Goal: Browse casually

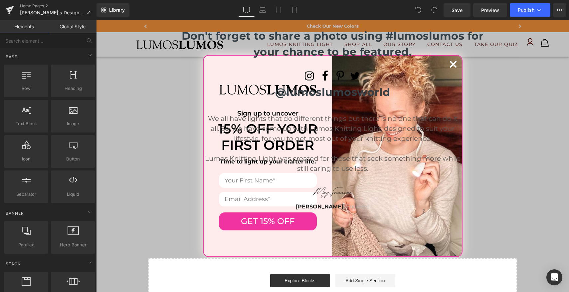
scroll to position [1100, 0]
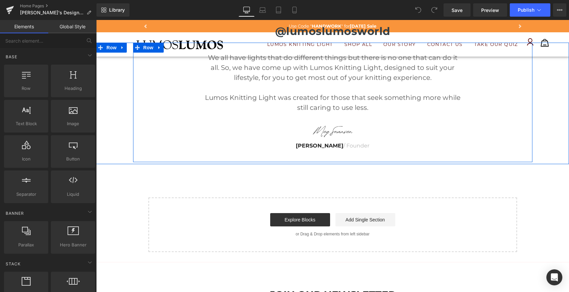
click at [481, 71] on div "We all have lights that do different things but there is no one that can do it …" at bounding box center [333, 106] width 400 height 106
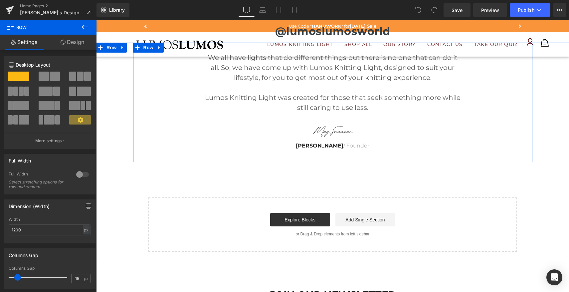
click at [482, 82] on div "We all have lights that do different things but there is no one that can do it …" at bounding box center [333, 106] width 400 height 106
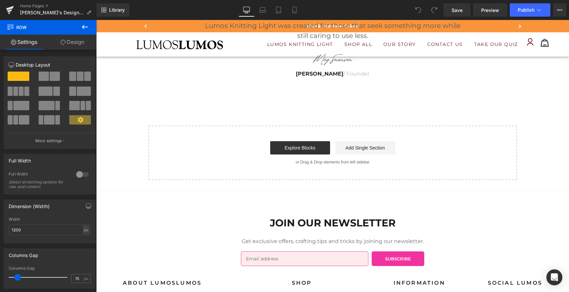
scroll to position [1316, 0]
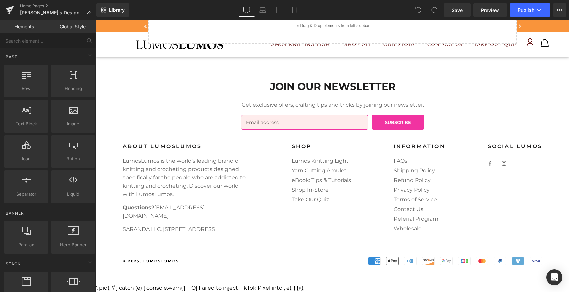
click at [341, 202] on li "Take Our Quiz" at bounding box center [321, 199] width 59 height 8
click at [323, 161] on link "Lumos Knitting Light" at bounding box center [320, 161] width 57 height 6
click at [295, 232] on div "SHOP Lumos Knitting Light Yarn Cutting Amulet eBook: Tips & Tutorials Shop In-S…" at bounding box center [322, 191] width 86 height 96
click at [249, 146] on div "About LumosLumos LumosLumos is the world's leading brand of knitting and croche…" at bounding box center [186, 191] width 153 height 96
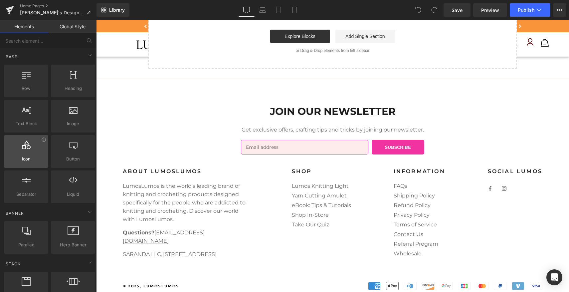
scroll to position [1257, 0]
